Goal: Find specific page/section: Find specific page/section

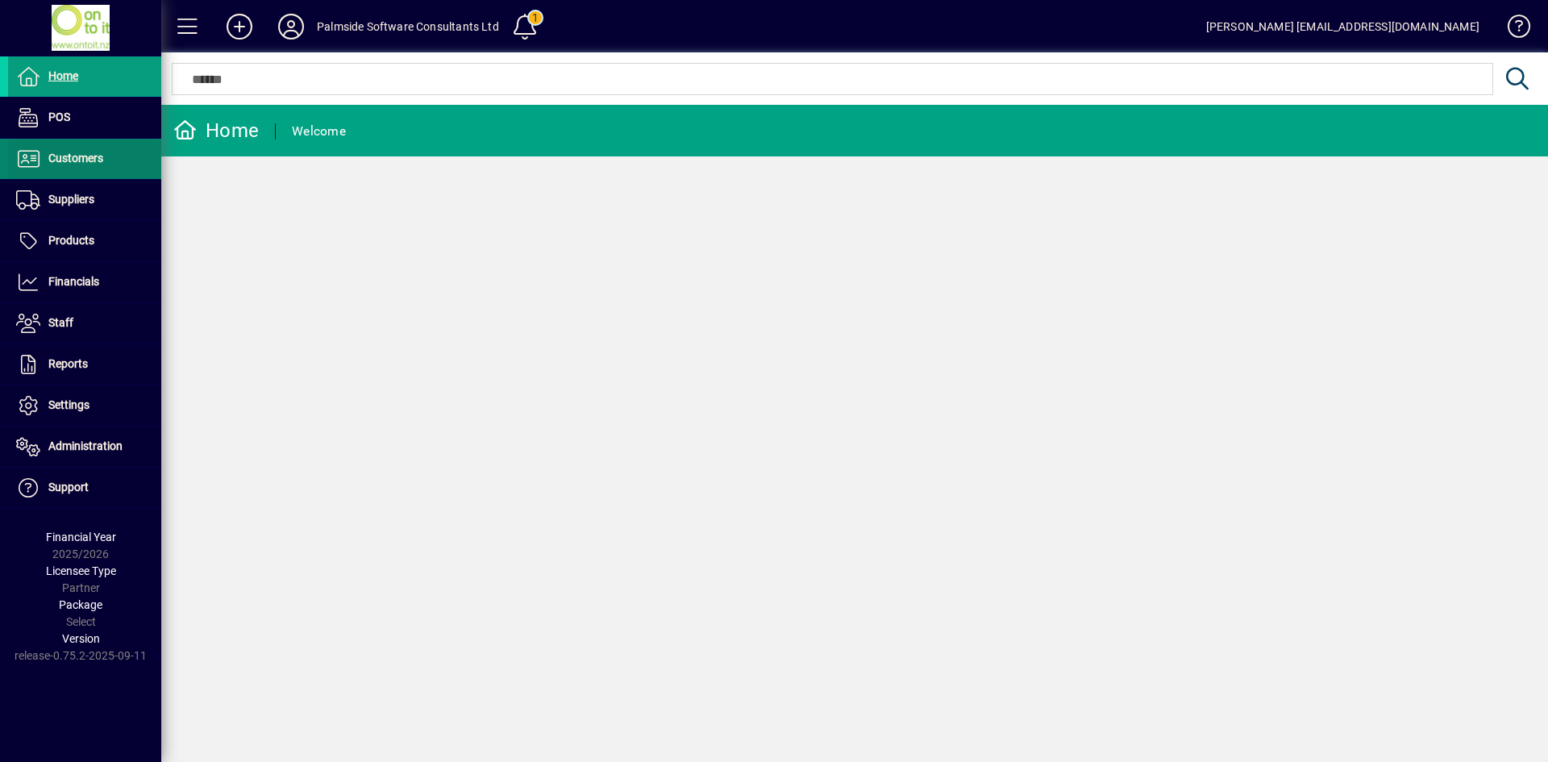
click at [83, 150] on span "Customers" at bounding box center [55, 158] width 95 height 19
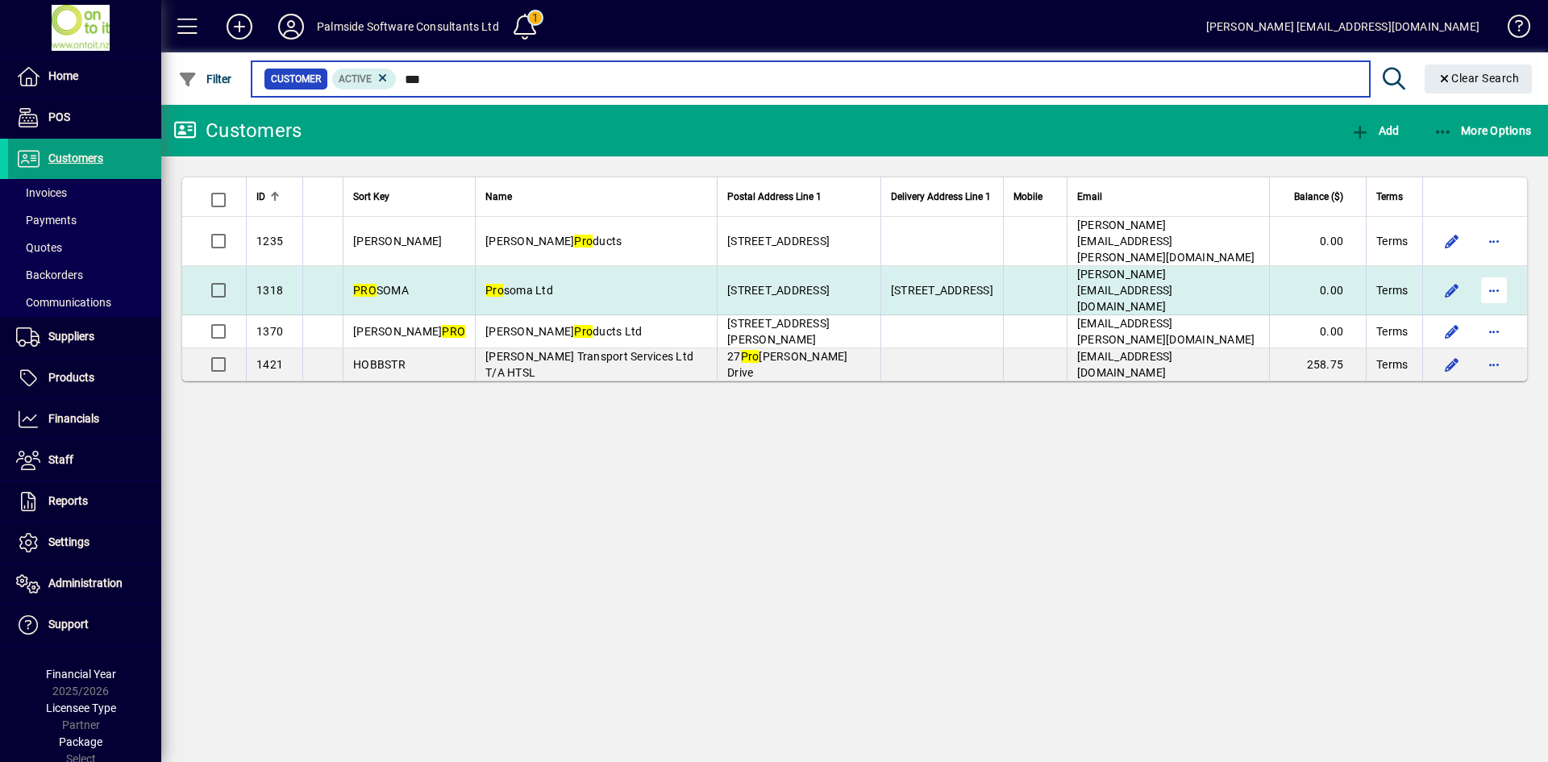
type input "***"
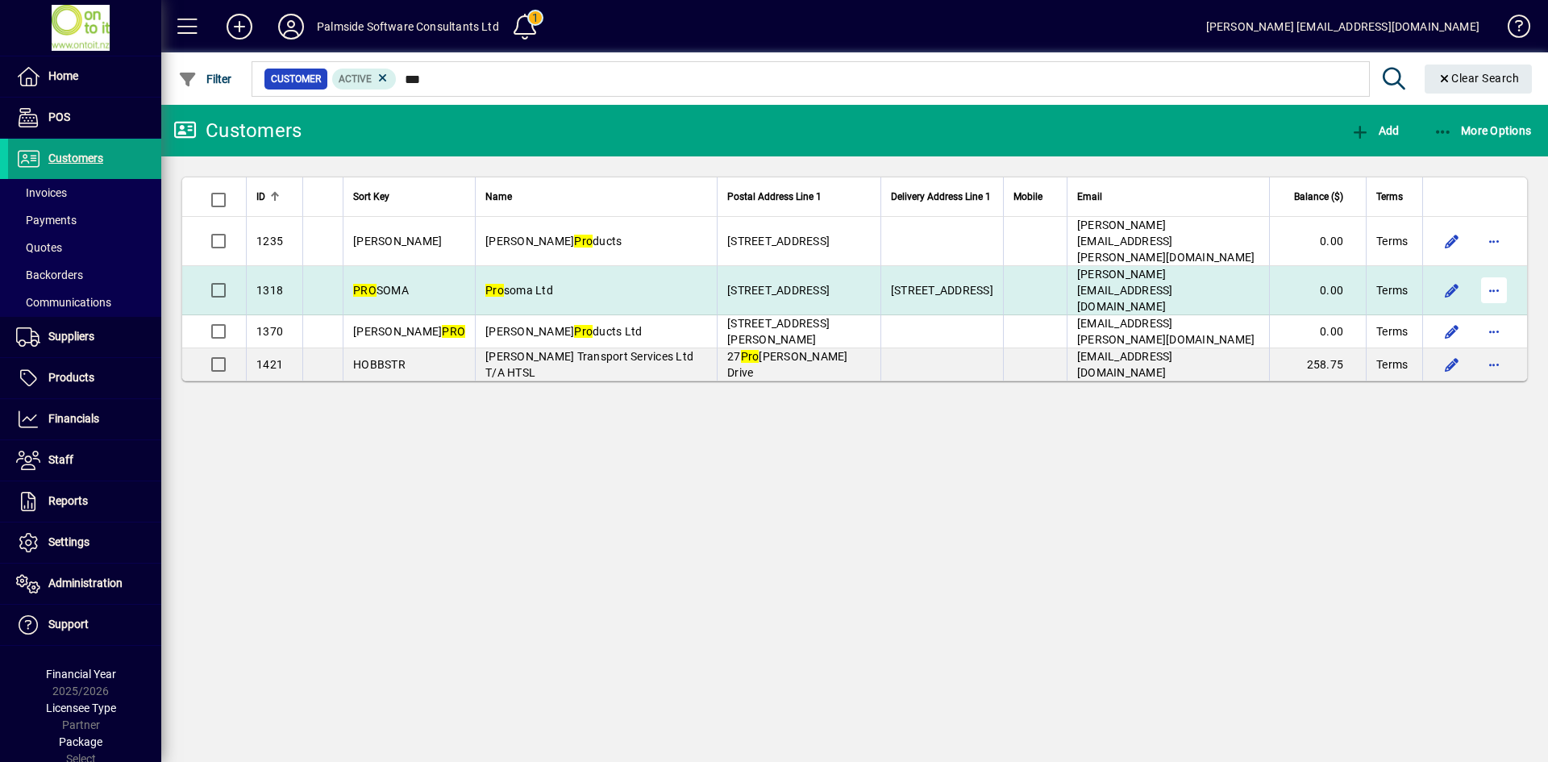
click at [1489, 271] on span "button" at bounding box center [1494, 290] width 39 height 39
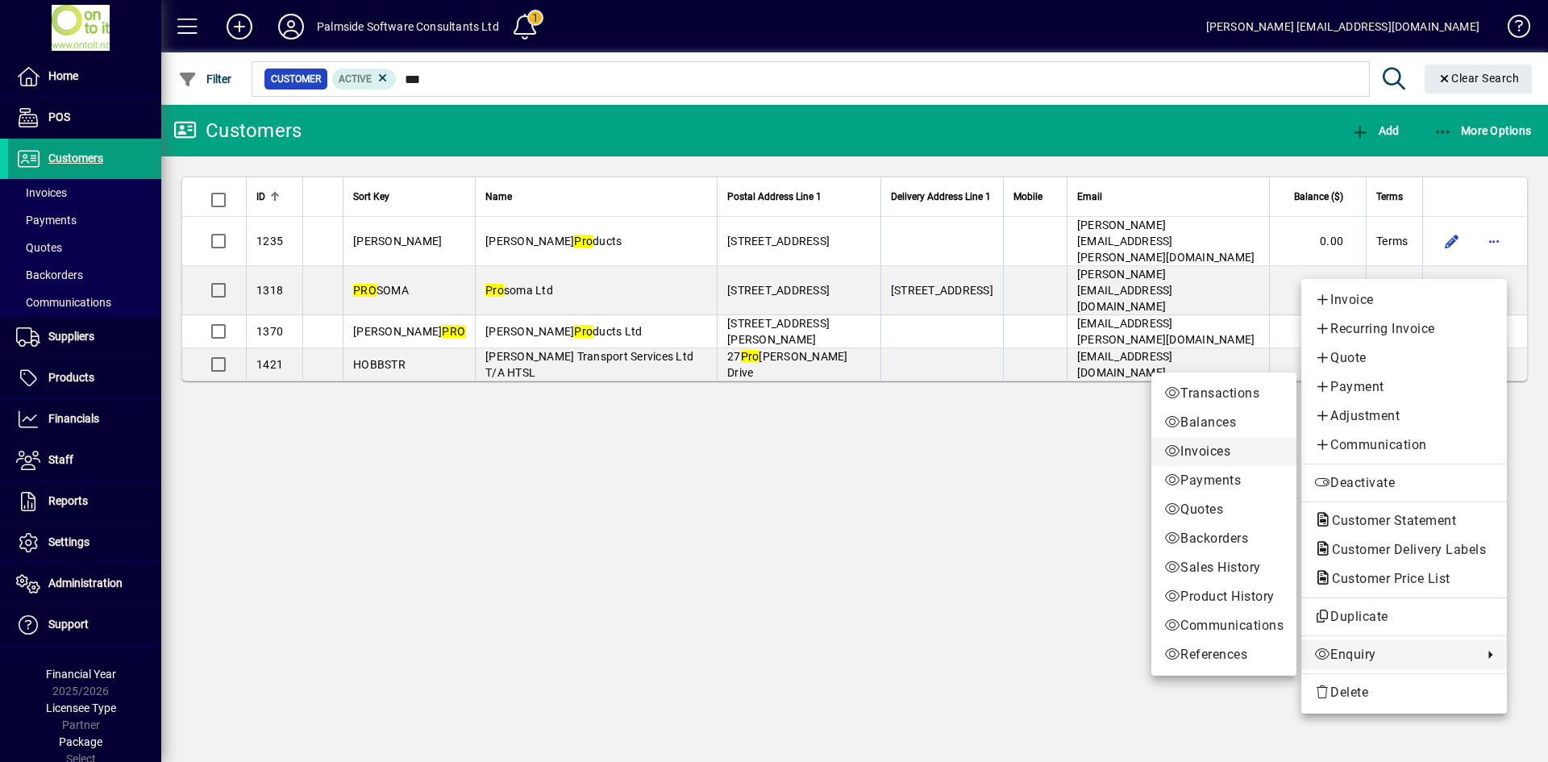
click at [1210, 451] on span "Invoices" at bounding box center [1223, 451] width 119 height 19
